Goal: Task Accomplishment & Management: Use online tool/utility

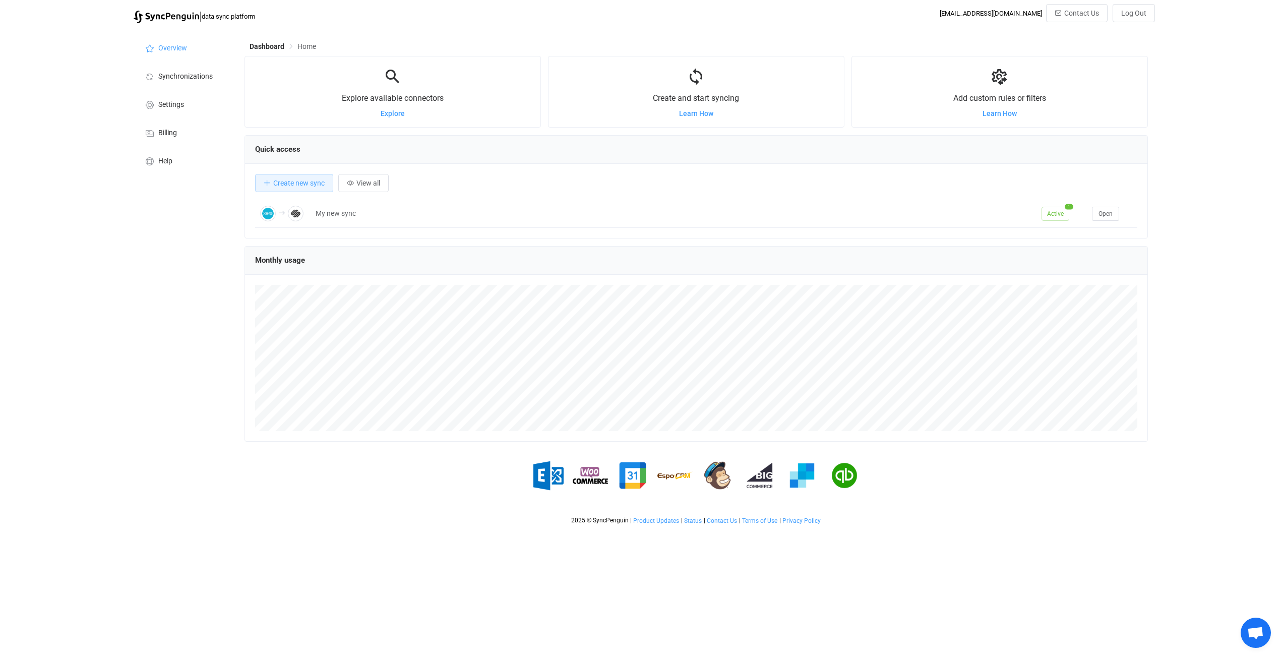
scroll to position [196, 904]
click at [299, 179] on button "Create new sync" at bounding box center [294, 183] width 78 height 18
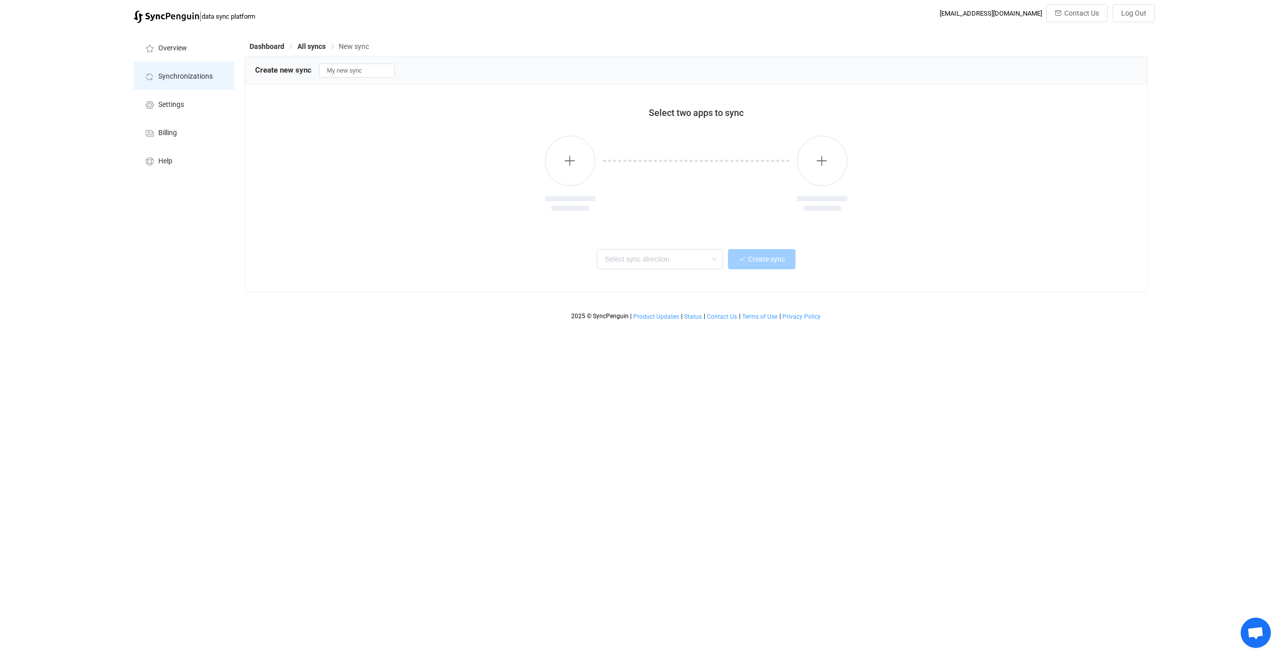
click at [189, 70] on li "Synchronizations" at bounding box center [184, 76] width 101 height 28
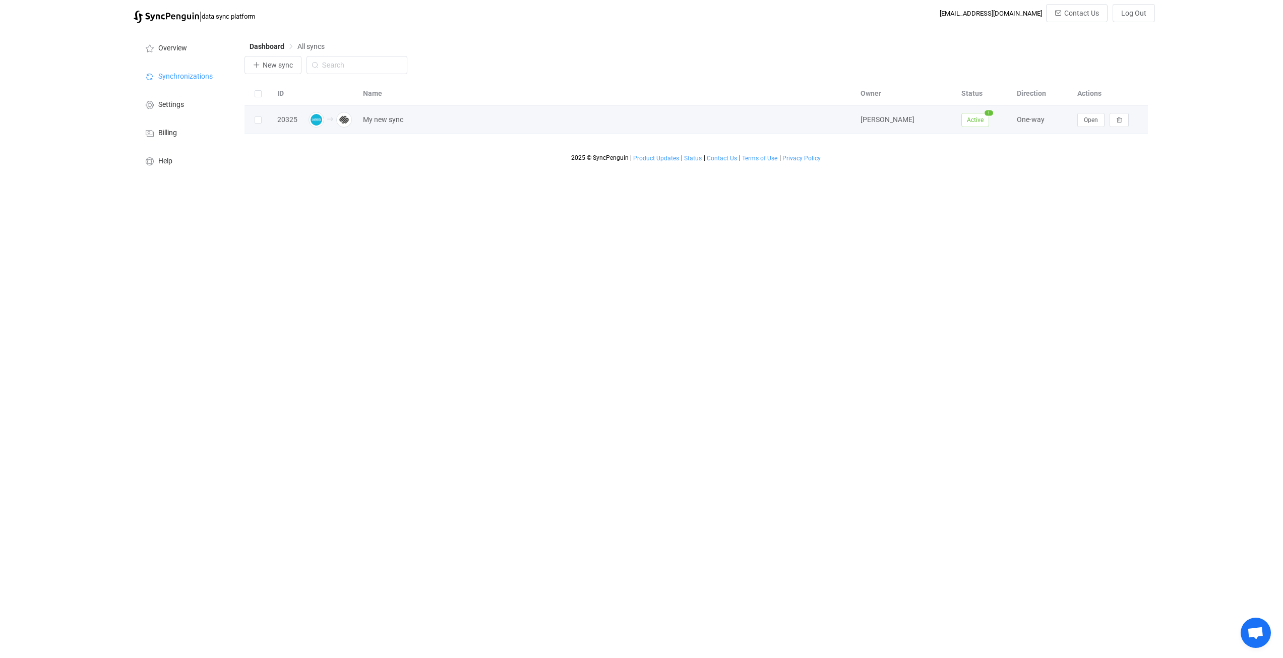
click at [498, 129] on td "My new sync" at bounding box center [607, 120] width 498 height 28
click at [1100, 119] on button "Open" at bounding box center [1091, 120] width 27 height 14
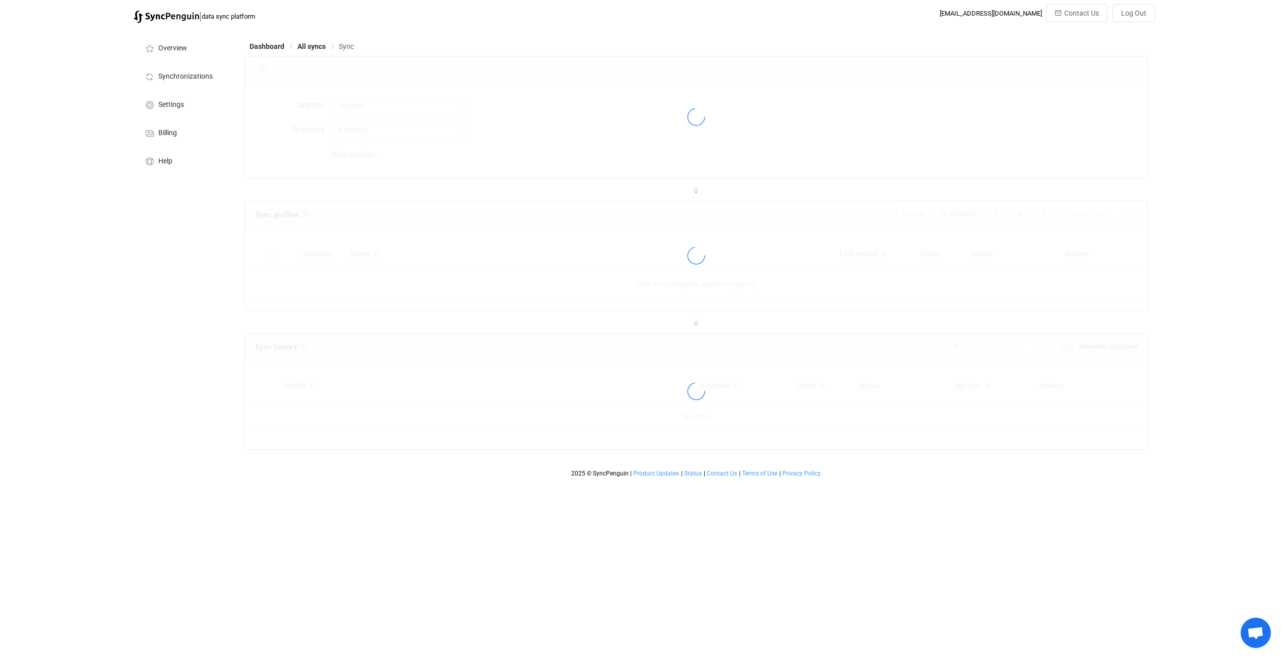
type input "Xero → Squarespace"
type input "24 hours"
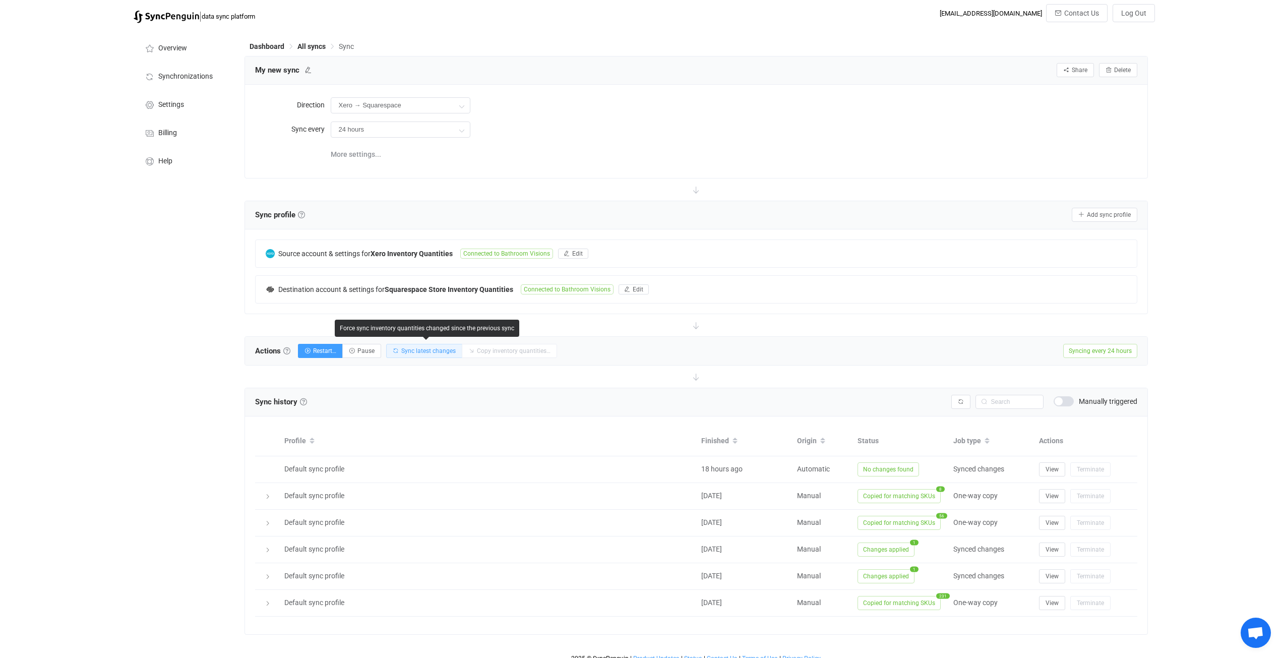
click at [427, 353] on span "Sync latest changes" at bounding box center [428, 350] width 54 height 7
